Goal: Task Accomplishment & Management: Complete application form

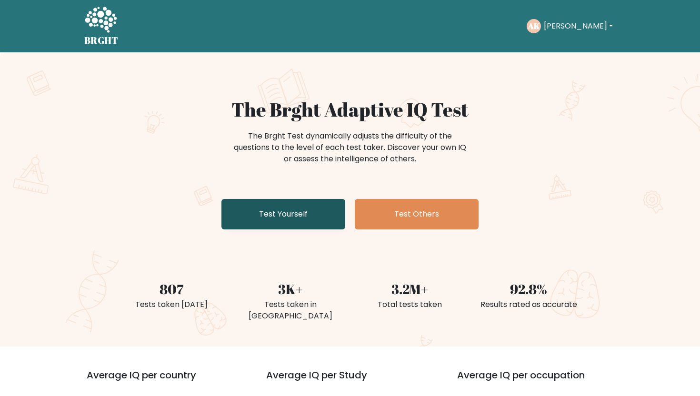
click at [305, 223] on link "Test Yourself" at bounding box center [283, 214] width 124 height 30
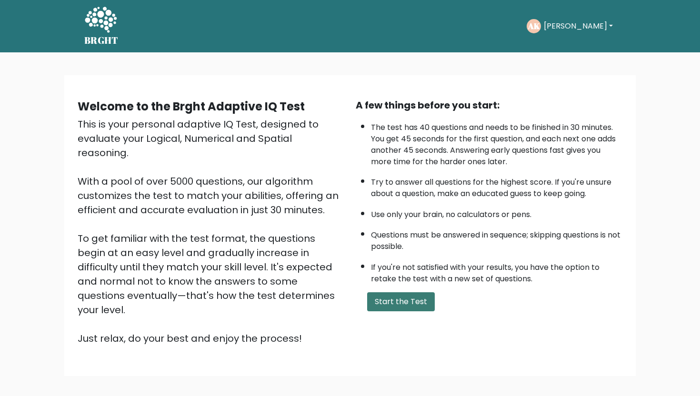
click at [405, 301] on button "Start the Test" at bounding box center [401, 301] width 68 height 19
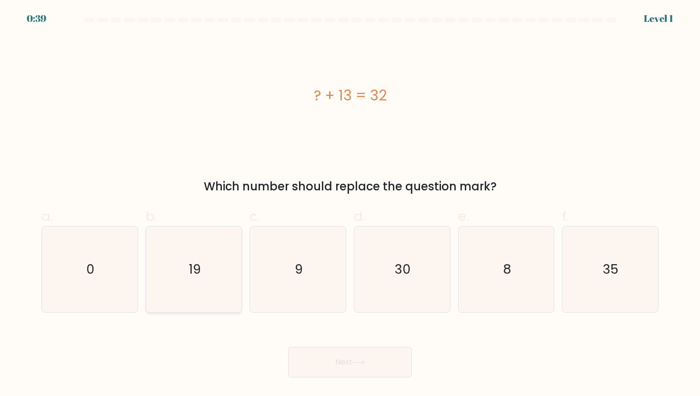
click at [221, 270] on icon "19" at bounding box center [194, 270] width 86 height 86
click at [350, 204] on input "b. 19" at bounding box center [350, 201] width 0 height 6
radio input "true"
click at [339, 358] on button "Next" at bounding box center [350, 362] width 124 height 30
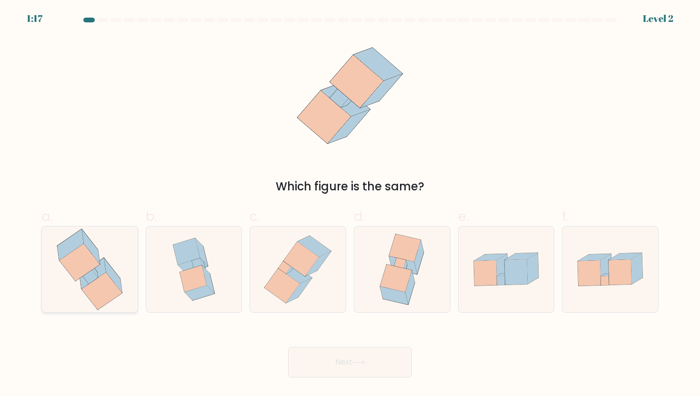
click at [107, 258] on icon at bounding box center [89, 270] width 81 height 86
click at [350, 204] on input "a." at bounding box center [350, 201] width 0 height 6
radio input "true"
click at [367, 361] on button "Next" at bounding box center [350, 362] width 124 height 30
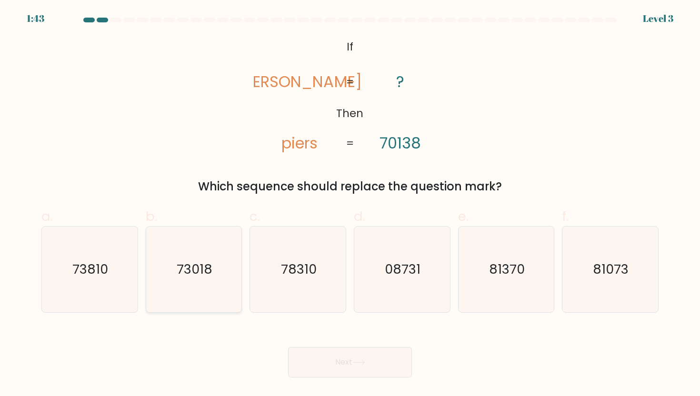
click at [195, 284] on icon "73018" at bounding box center [194, 270] width 86 height 86
click at [350, 204] on input "b. 73018" at bounding box center [350, 201] width 0 height 6
radio input "true"
click at [355, 372] on button "Next" at bounding box center [350, 362] width 124 height 30
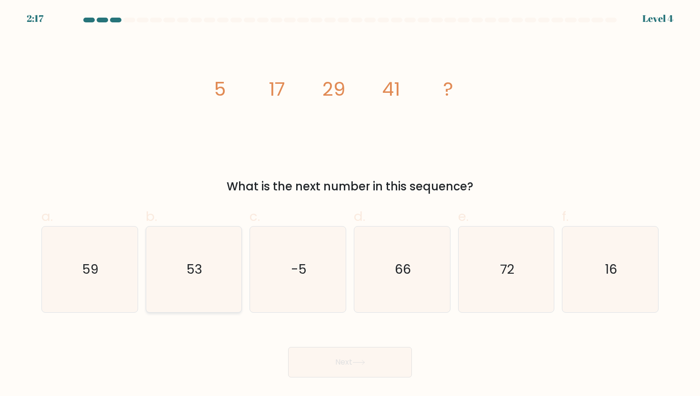
click at [219, 251] on icon "53" at bounding box center [194, 270] width 86 height 86
click at [350, 204] on input "b. 53" at bounding box center [350, 201] width 0 height 6
radio input "true"
click at [309, 367] on button "Next" at bounding box center [350, 362] width 124 height 30
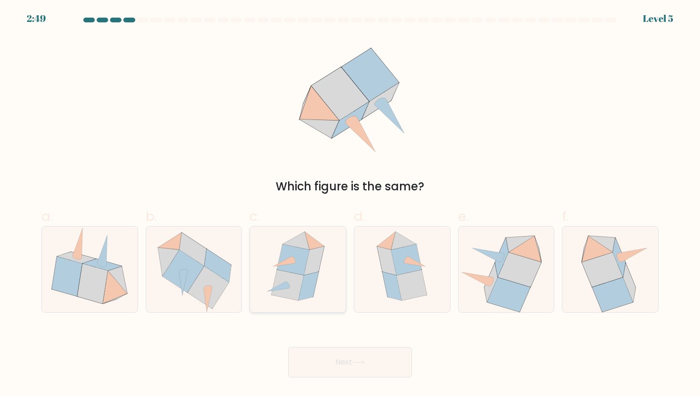
click at [309, 281] on icon at bounding box center [308, 286] width 20 height 29
click at [350, 204] on input "c." at bounding box center [350, 201] width 0 height 6
radio input "true"
click at [378, 361] on button "Next" at bounding box center [350, 362] width 124 height 30
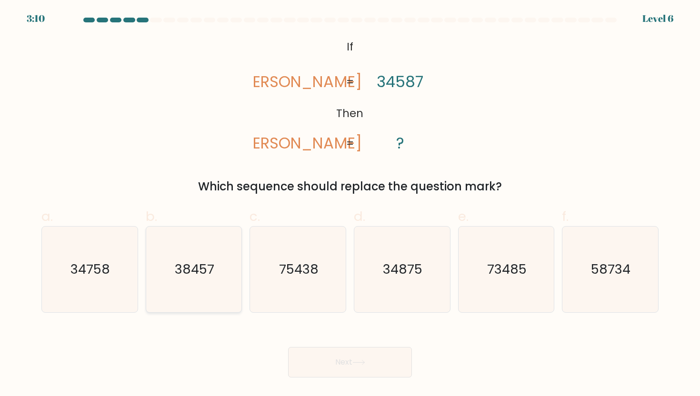
click at [213, 263] on text "38457" at bounding box center [195, 269] width 40 height 18
click at [350, 204] on input "b. 38457" at bounding box center [350, 201] width 0 height 6
radio input "true"
click at [328, 367] on button "Next" at bounding box center [350, 362] width 124 height 30
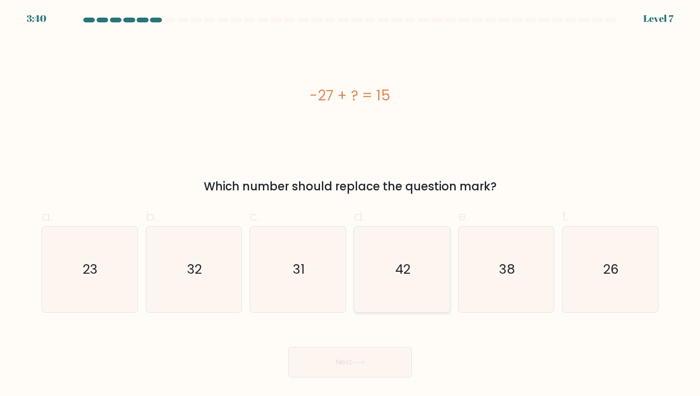
click at [416, 241] on icon "42" at bounding box center [402, 270] width 86 height 86
click at [350, 204] on input "d. 42" at bounding box center [350, 201] width 0 height 6
radio input "true"
click at [326, 367] on button "Next" at bounding box center [350, 362] width 124 height 30
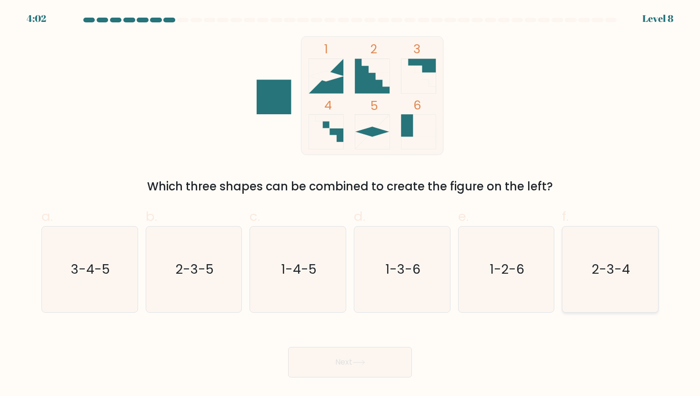
click at [591, 260] on icon "2-3-4" at bounding box center [610, 270] width 86 height 86
click at [350, 204] on input "f. 2-3-4" at bounding box center [350, 201] width 0 height 6
radio input "true"
click at [327, 371] on button "Next" at bounding box center [350, 362] width 124 height 30
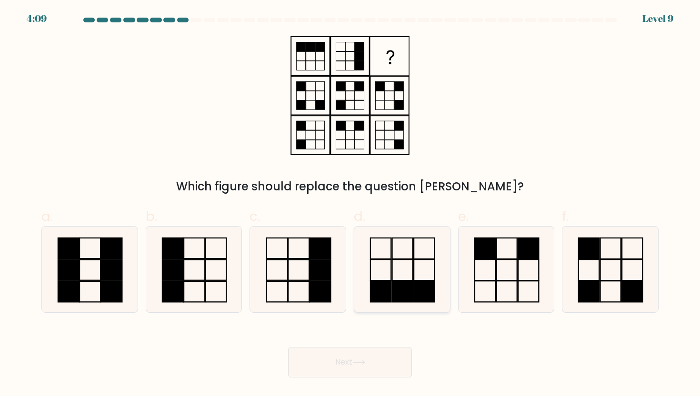
click at [378, 258] on icon at bounding box center [402, 270] width 86 height 86
click at [350, 204] on input "d." at bounding box center [350, 201] width 0 height 6
radio input "true"
click at [367, 358] on button "Next" at bounding box center [350, 362] width 124 height 30
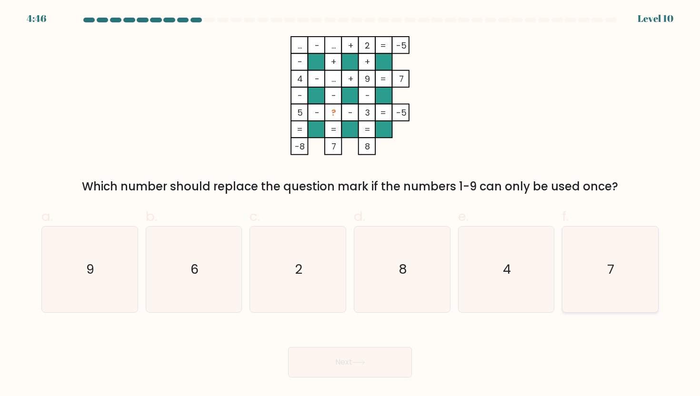
click at [602, 271] on icon "7" at bounding box center [610, 270] width 86 height 86
click at [350, 204] on input "f. 7" at bounding box center [350, 201] width 0 height 6
radio input "true"
click at [368, 357] on button "Next" at bounding box center [350, 362] width 124 height 30
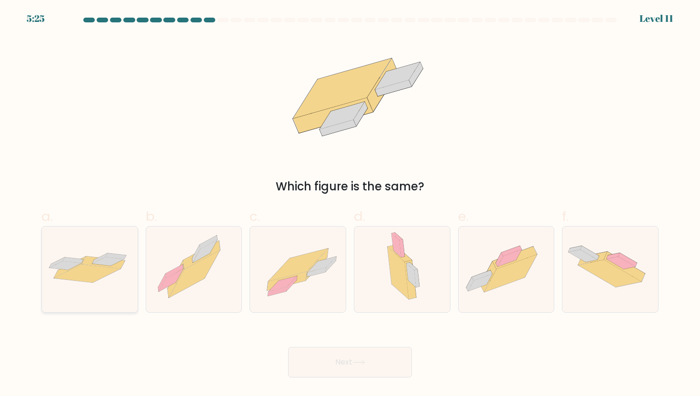
click at [91, 261] on icon at bounding box center [103, 262] width 43 height 12
click at [350, 204] on input "a." at bounding box center [350, 201] width 0 height 6
radio input "true"
click at [352, 371] on button "Next" at bounding box center [350, 362] width 124 height 30
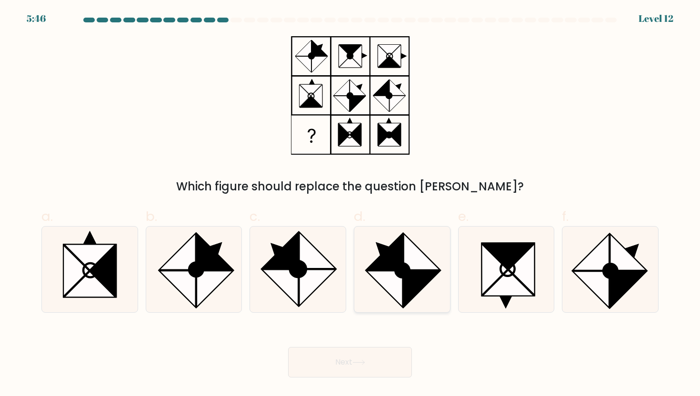
click at [410, 264] on icon at bounding box center [422, 252] width 36 height 36
click at [350, 204] on input "d." at bounding box center [350, 201] width 0 height 6
radio input "true"
click at [363, 362] on icon at bounding box center [358, 362] width 11 height 4
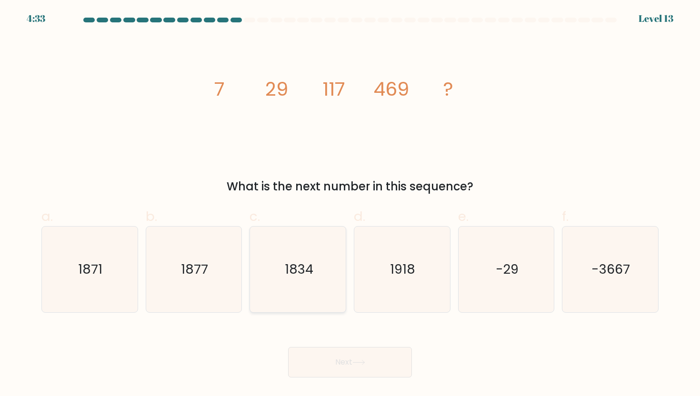
click at [311, 274] on text "1834" at bounding box center [298, 269] width 29 height 18
click at [350, 204] on input "c. 1834" at bounding box center [350, 201] width 0 height 6
radio input "true"
click at [334, 357] on button "Next" at bounding box center [350, 362] width 124 height 30
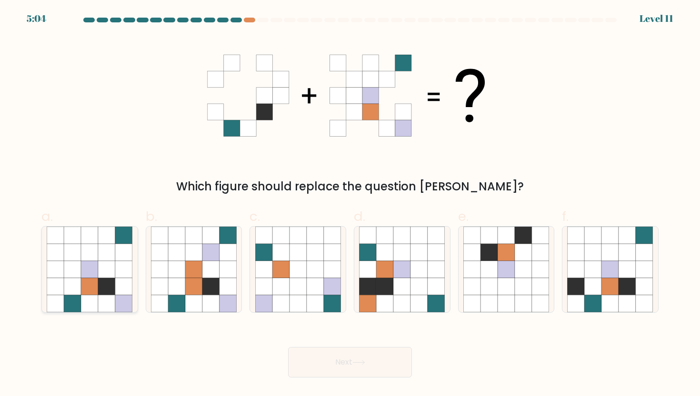
click at [99, 235] on icon at bounding box center [106, 235] width 17 height 17
click at [350, 204] on input "a." at bounding box center [350, 201] width 0 height 6
radio input "true"
click at [317, 360] on button "Next" at bounding box center [350, 362] width 124 height 30
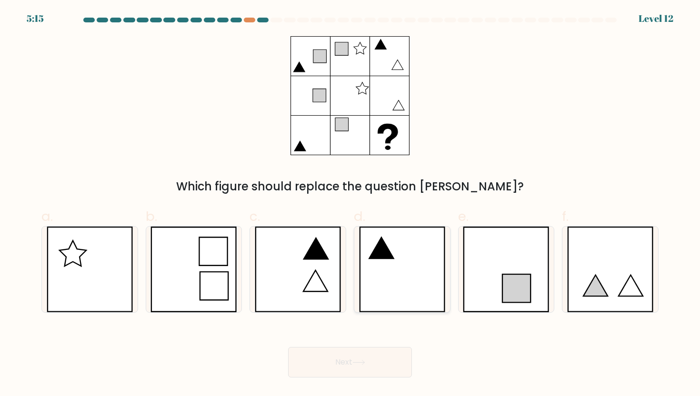
click at [392, 278] on icon at bounding box center [402, 270] width 86 height 86
click at [350, 204] on input "d." at bounding box center [350, 201] width 0 height 6
radio input "true"
click at [364, 365] on icon at bounding box center [358, 362] width 11 height 4
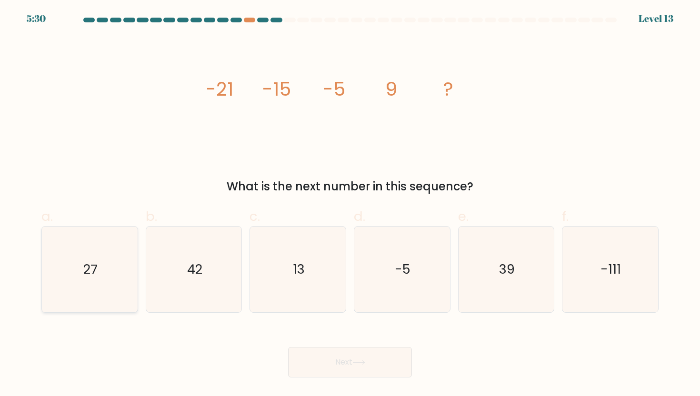
click at [119, 286] on icon "27" at bounding box center [90, 270] width 86 height 86
click at [350, 204] on input "a. 27" at bounding box center [350, 201] width 0 height 6
radio input "true"
click at [312, 363] on button "Next" at bounding box center [350, 362] width 124 height 30
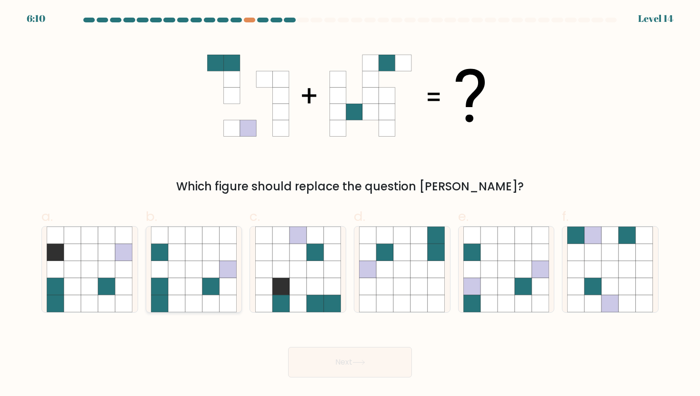
click at [184, 262] on icon at bounding box center [176, 269] width 17 height 17
click at [350, 204] on input "b." at bounding box center [350, 201] width 0 height 6
radio input "true"
click at [383, 360] on button "Next" at bounding box center [350, 362] width 124 height 30
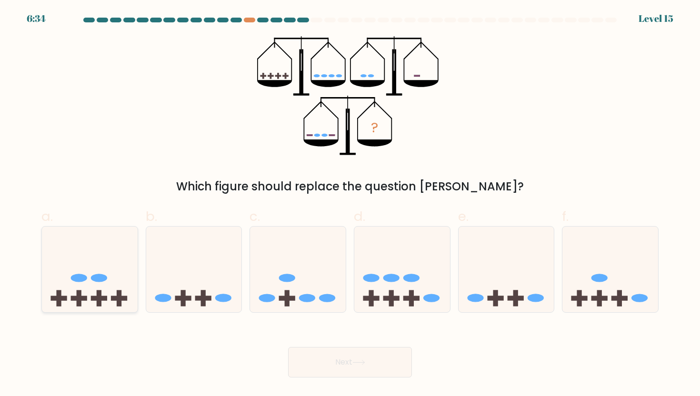
click at [105, 277] on ellipse at bounding box center [99, 278] width 16 height 8
click at [350, 204] on input "a." at bounding box center [350, 201] width 0 height 6
radio input "true"
click at [372, 356] on button "Next" at bounding box center [350, 362] width 124 height 30
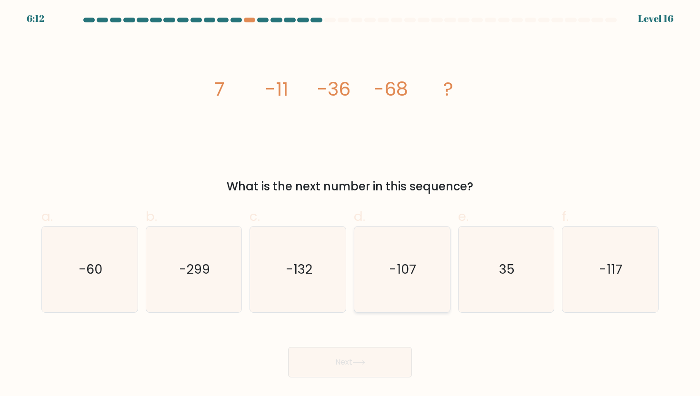
click at [375, 280] on icon "-107" at bounding box center [402, 270] width 86 height 86
click at [350, 204] on input "d. -107" at bounding box center [350, 201] width 0 height 6
radio input "true"
click at [357, 360] on icon at bounding box center [358, 362] width 13 height 5
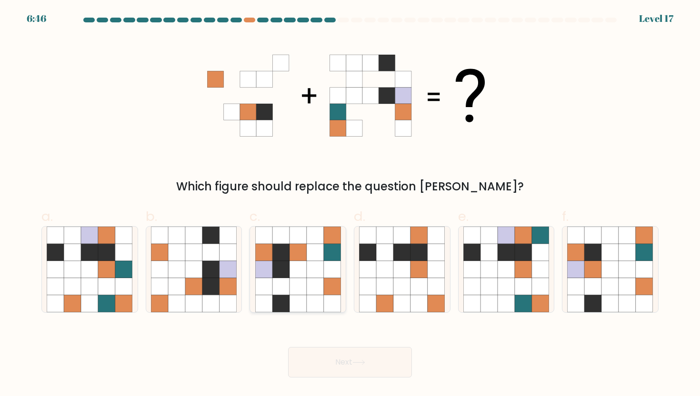
click at [306, 287] on icon at bounding box center [297, 286] width 17 height 17
click at [350, 204] on input "c." at bounding box center [350, 201] width 0 height 6
radio input "true"
click at [353, 355] on button "Next" at bounding box center [350, 362] width 124 height 30
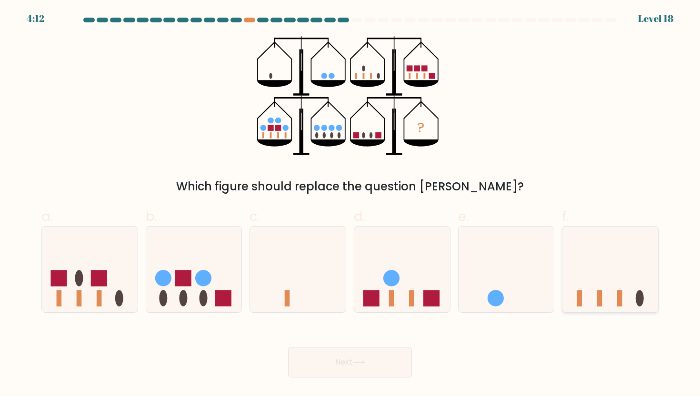
click at [604, 277] on icon at bounding box center [610, 269] width 96 height 79
click at [350, 204] on input "f." at bounding box center [350, 201] width 0 height 6
radio input "true"
click at [341, 370] on button "Next" at bounding box center [350, 362] width 124 height 30
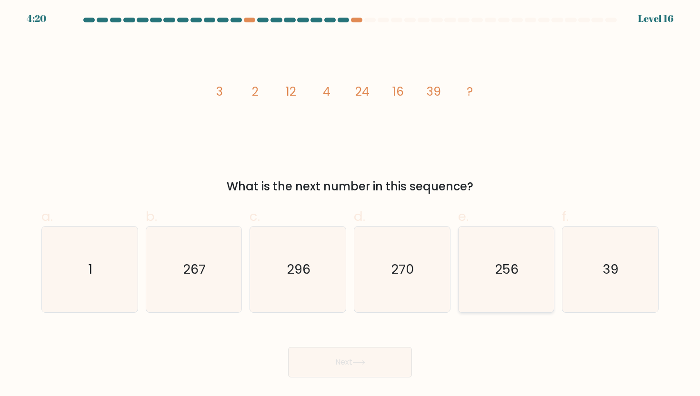
click at [494, 245] on icon "256" at bounding box center [506, 270] width 86 height 86
click at [350, 204] on input "e. 256" at bounding box center [350, 201] width 0 height 6
radio input "true"
click at [376, 353] on button "Next" at bounding box center [350, 362] width 124 height 30
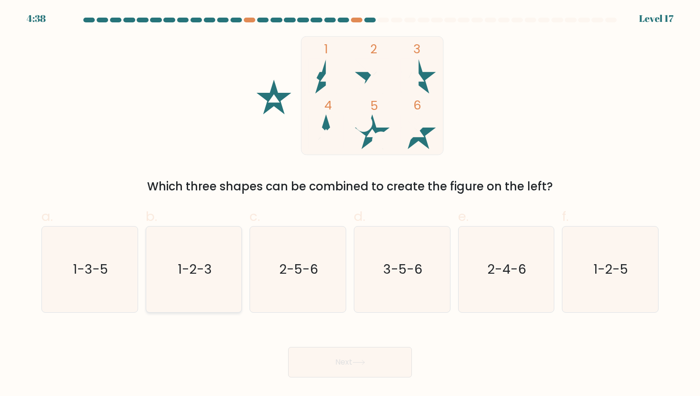
click at [210, 290] on icon "1-2-3" at bounding box center [194, 270] width 86 height 86
click at [350, 204] on input "b. 1-2-3" at bounding box center [350, 201] width 0 height 6
radio input "true"
click at [337, 368] on button "Next" at bounding box center [350, 362] width 124 height 30
